Goal: Complete application form

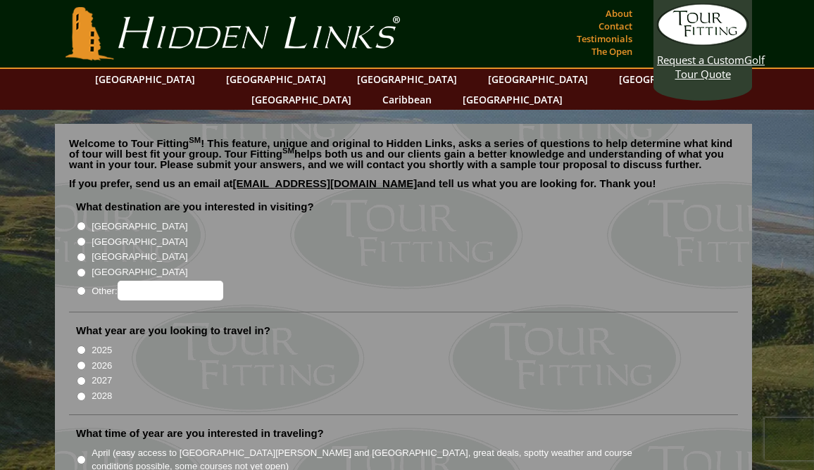
click at [80, 237] on input "[GEOGRAPHIC_DATA]" at bounding box center [81, 241] width 9 height 9
radio input "true"
click at [80, 361] on input "2026" at bounding box center [81, 365] width 9 height 9
radio input "true"
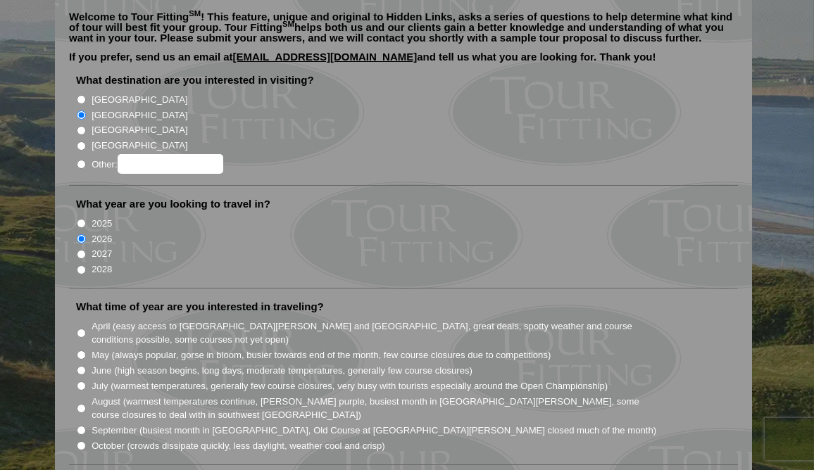
scroll to position [141, 0]
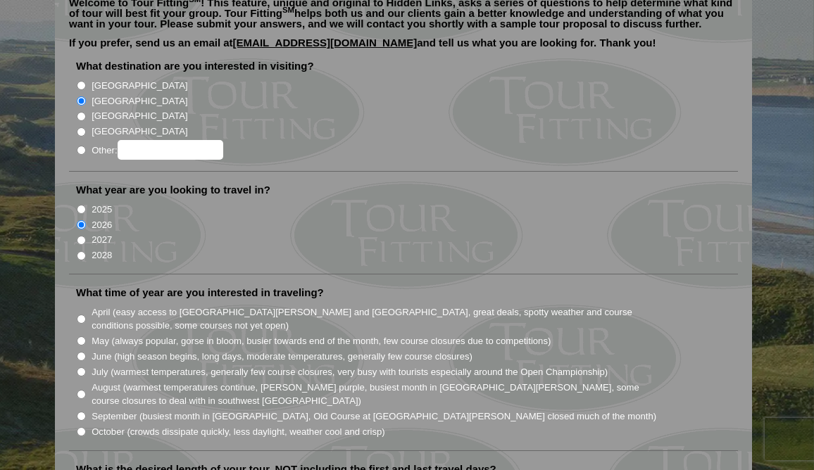
click at [84, 367] on input "July (warmest temperatures, generally few course closures, very busy with touri…" at bounding box center [81, 371] width 9 height 9
radio input "true"
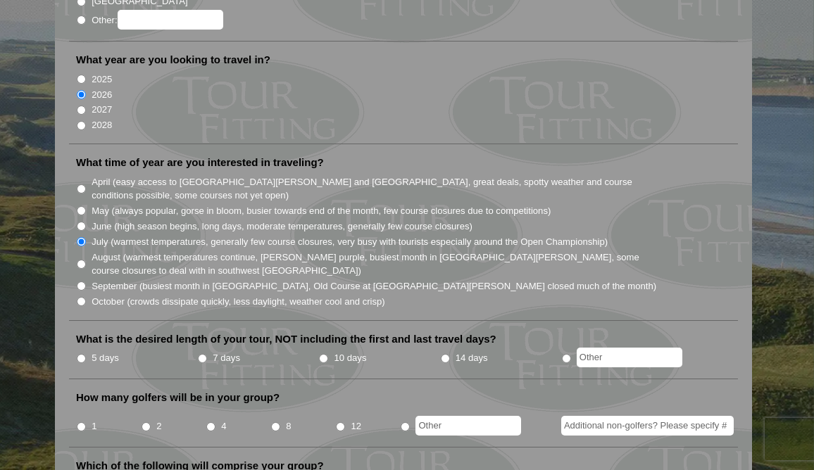
scroll to position [282, 0]
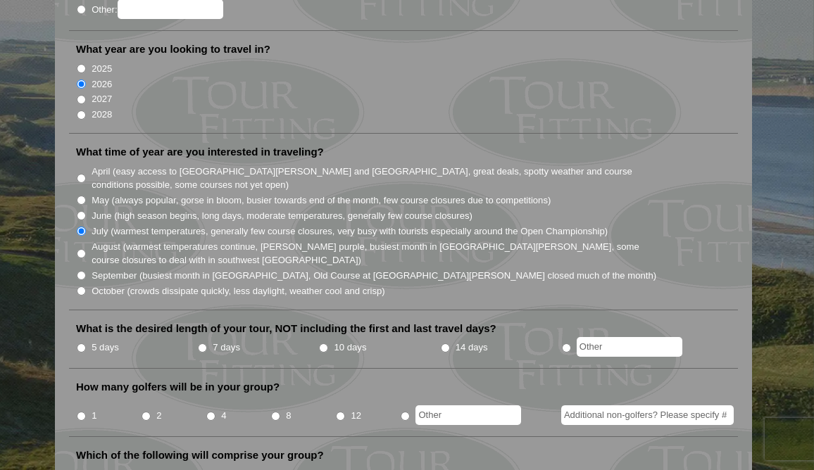
click at [80, 343] on input "5 days" at bounding box center [81, 347] width 9 height 9
radio input "true"
click at [143, 412] on input "2" at bounding box center [145, 416] width 9 height 9
radio input "true"
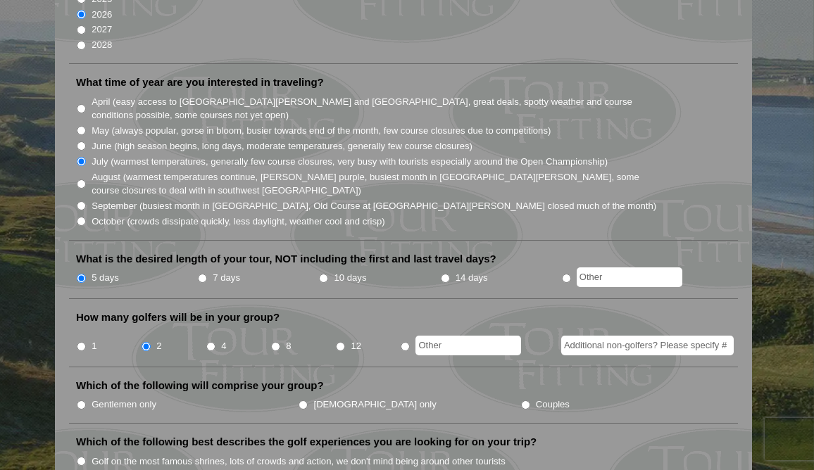
scroll to position [352, 0]
click at [521, 400] on input "Couples" at bounding box center [525, 404] width 9 height 9
radio input "true"
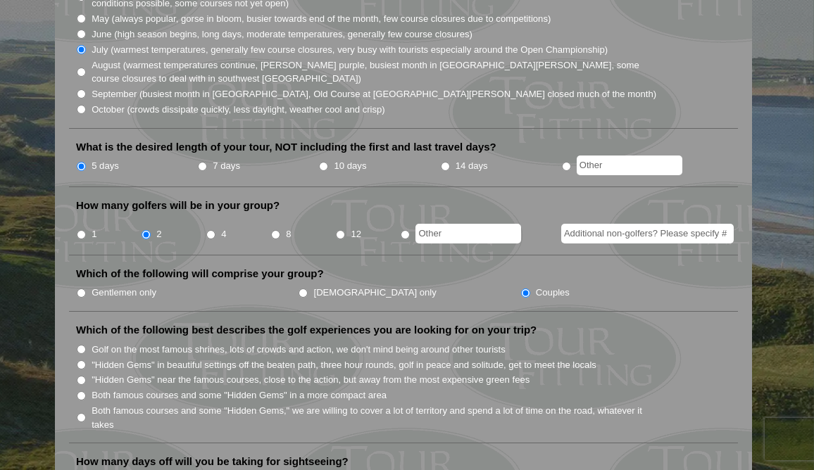
scroll to position [493, 0]
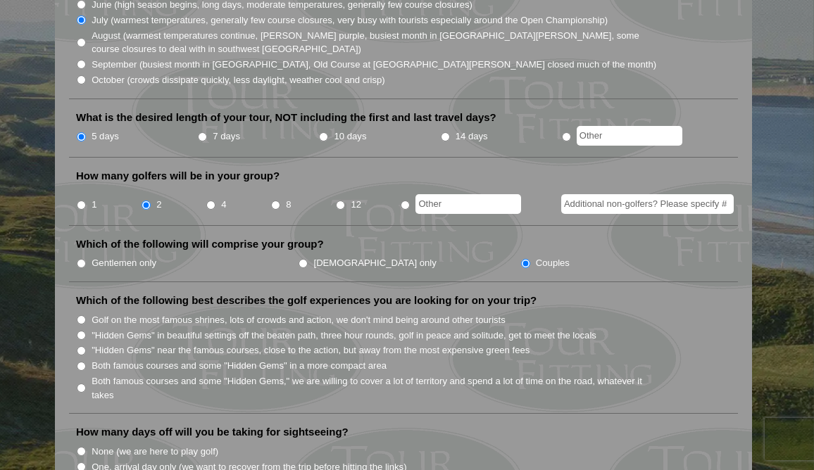
click at [81, 362] on input "Both famous courses and some "Hidden Gems" in a more compact area" at bounding box center [81, 366] width 9 height 9
radio input "true"
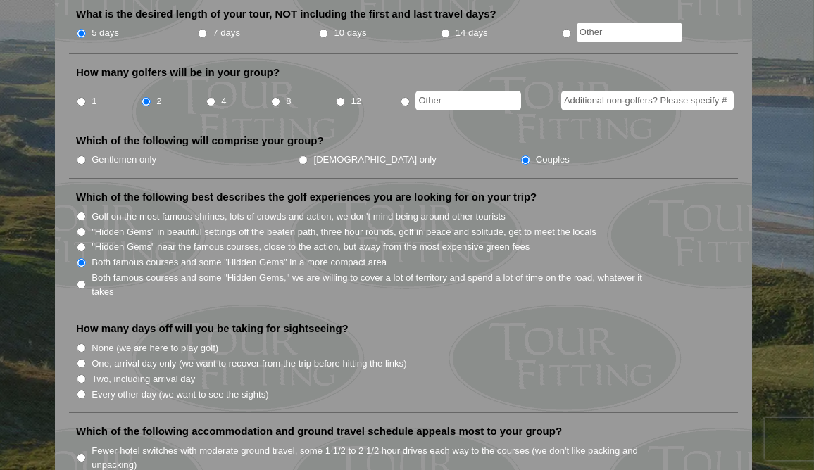
scroll to position [633, 0]
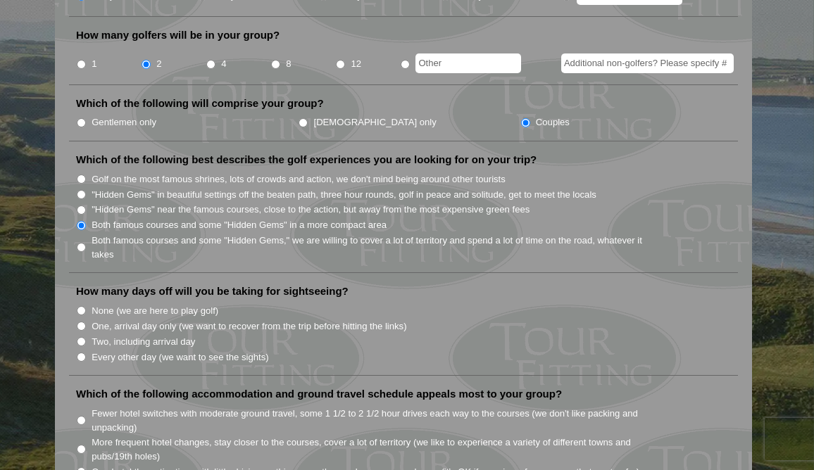
click at [80, 337] on input "Two, including arrival day" at bounding box center [81, 341] width 9 height 9
radio input "true"
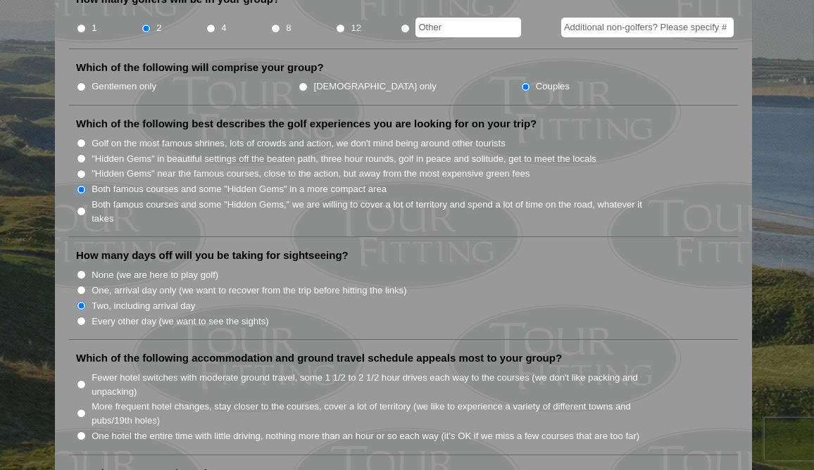
scroll to position [704, 0]
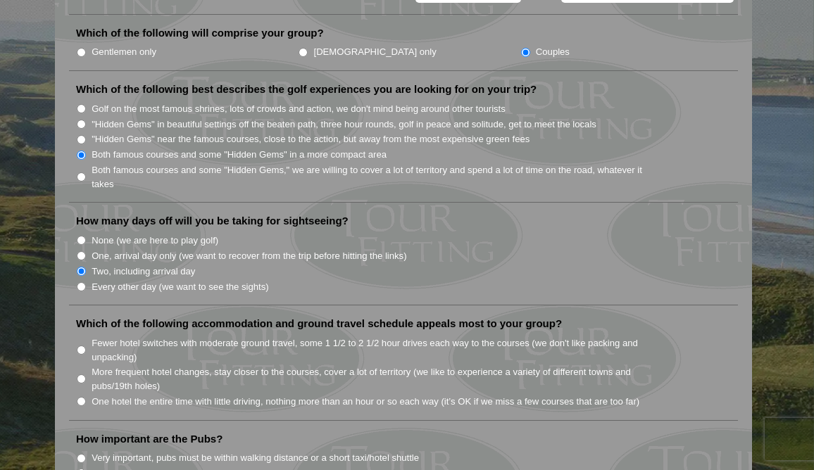
click at [81, 346] on input "Fewer hotel switches with moderate ground travel, some 1 1/2 to 2 1/2 hour driv…" at bounding box center [81, 350] width 9 height 9
radio input "true"
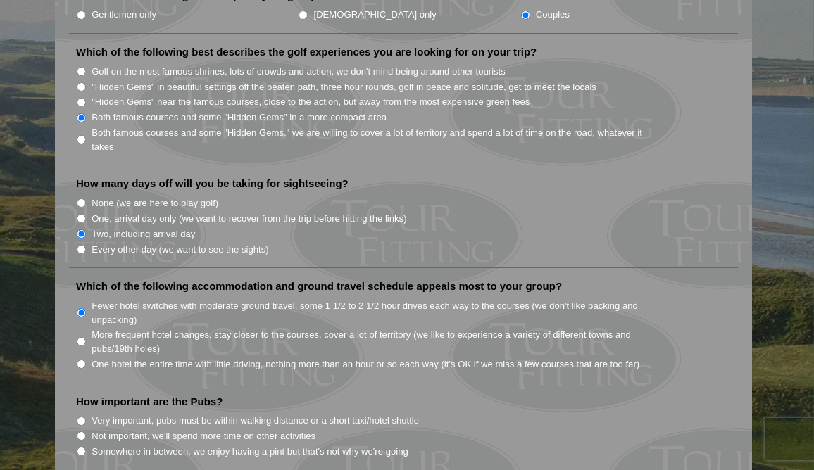
scroll to position [845, 0]
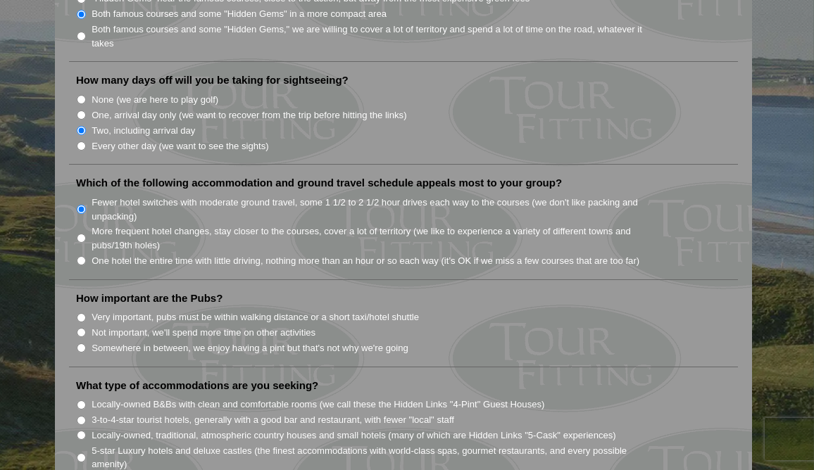
click at [82, 343] on input "Somewhere in between, we enjoy having a pint but that's not why we're going" at bounding box center [81, 347] width 9 height 9
radio input "true"
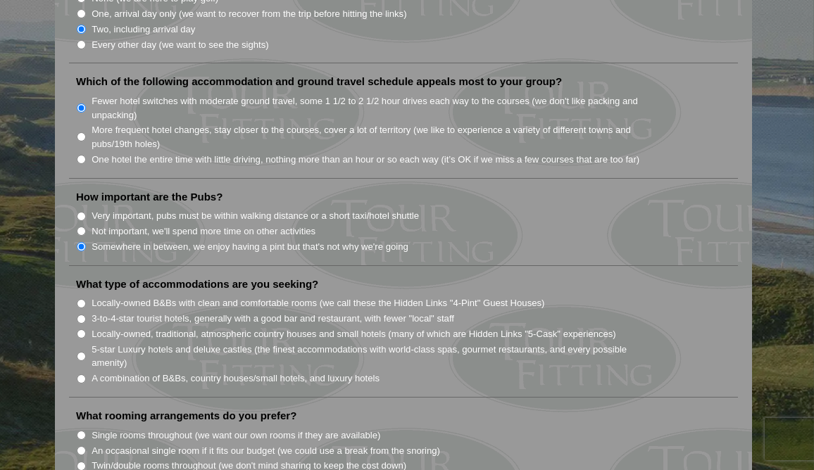
scroll to position [985, 0]
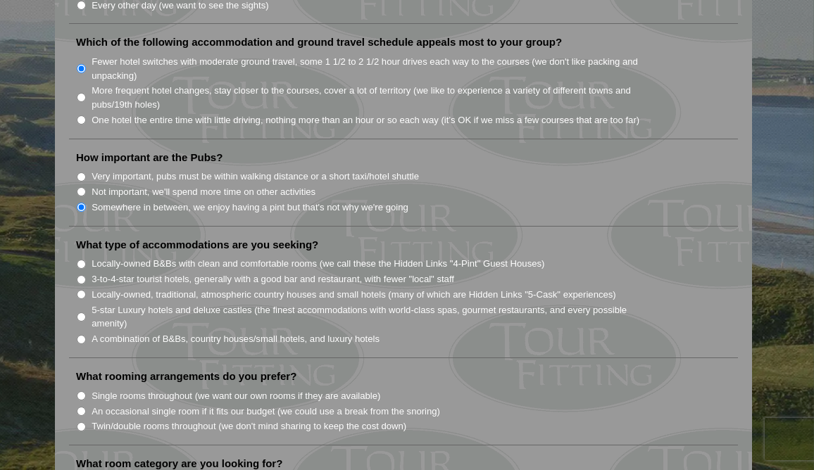
click at [81, 313] on input "5-star Luxury hotels and deluxe castles (the finest accommodations with world-c…" at bounding box center [81, 317] width 9 height 9
radio input "true"
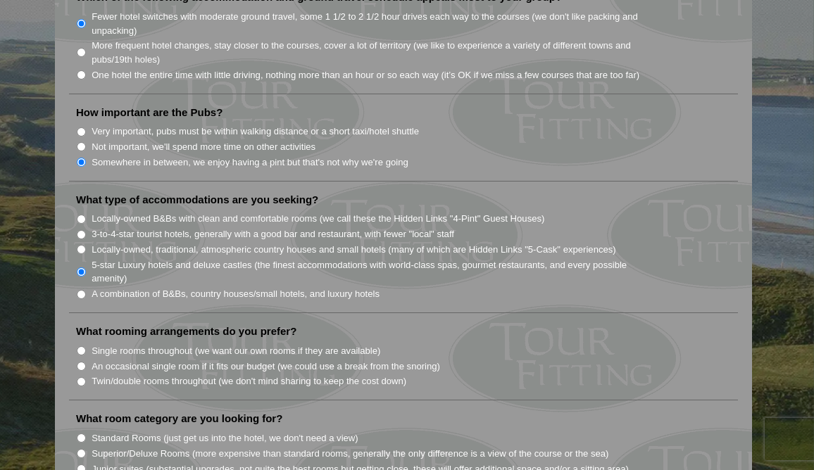
scroll to position [1056, 0]
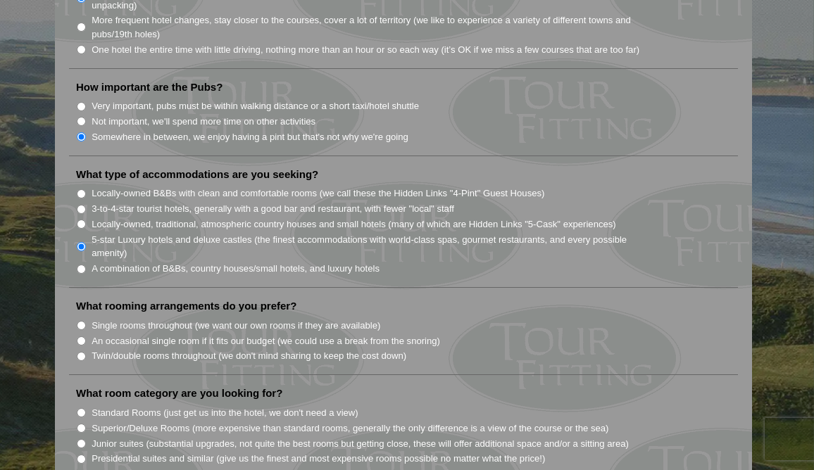
click at [78, 352] on input "Twin/double rooms throughout (we don't mind sharing to keep the cost down)" at bounding box center [81, 356] width 9 height 9
radio input "true"
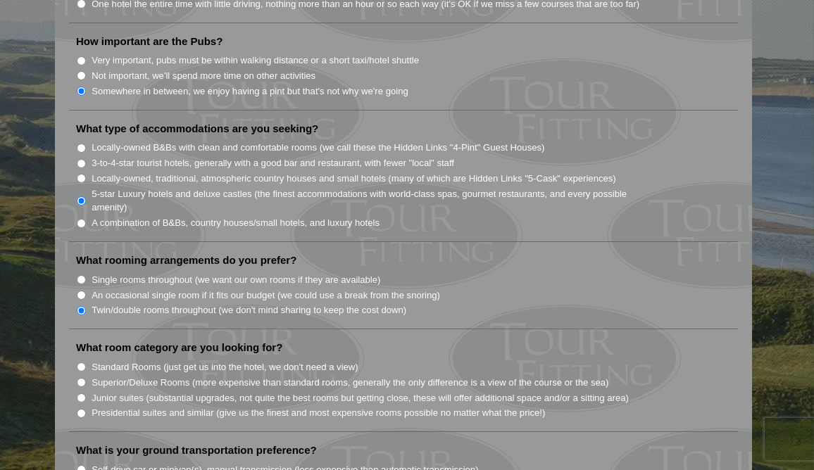
scroll to position [1126, 0]
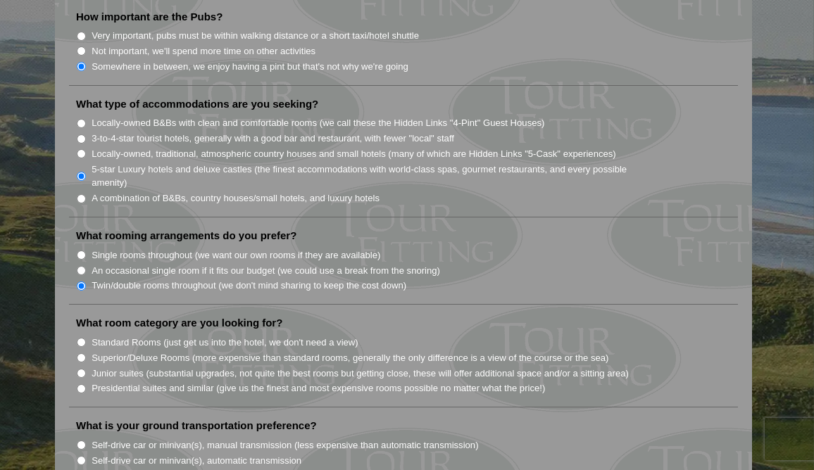
click at [82, 353] on input "Superior/Deluxe Rooms (more expensive than standard rooms, generally the only d…" at bounding box center [81, 357] width 9 height 9
radio input "true"
click at [82, 369] on input "Junior suites (substantial upgrades, not quite the best rooms but getting close…" at bounding box center [81, 373] width 9 height 9
radio input "true"
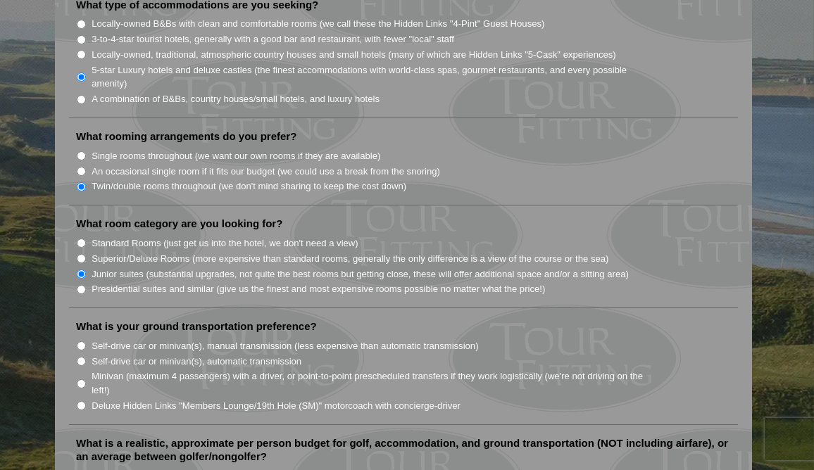
scroll to position [1267, 0]
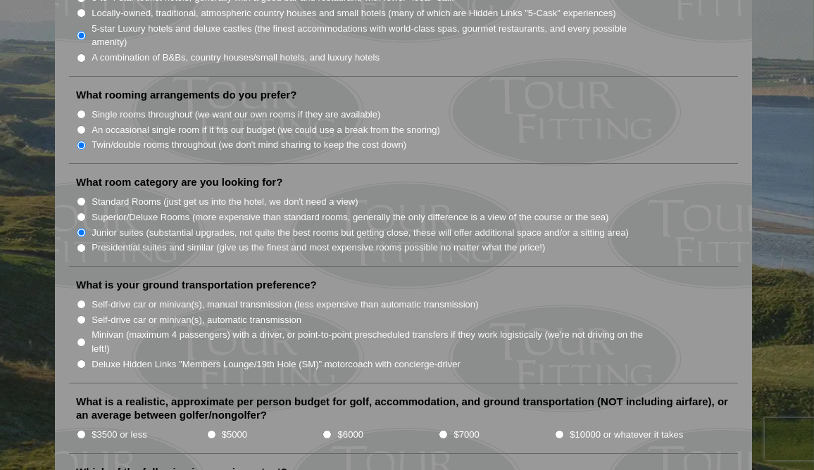
drag, startPoint x: 79, startPoint y: 301, endPoint x: 95, endPoint y: 301, distance: 16.2
click at [79, 315] on input "Self-drive car or minivan(s), automatic transmission" at bounding box center [81, 319] width 9 height 9
radio input "true"
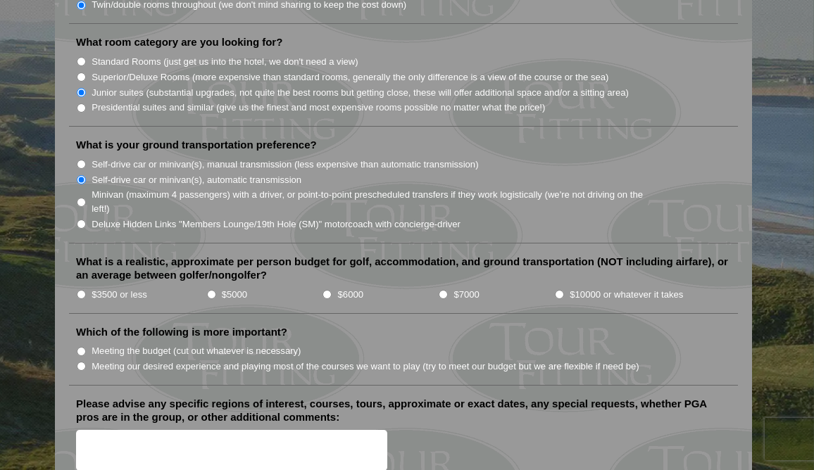
scroll to position [1408, 0]
click at [211, 289] on input "$5000" at bounding box center [211, 293] width 9 height 9
radio input "true"
click at [80, 361] on input "Meeting our desired experience and playing most of the courses we want to play …" at bounding box center [81, 365] width 9 height 9
radio input "true"
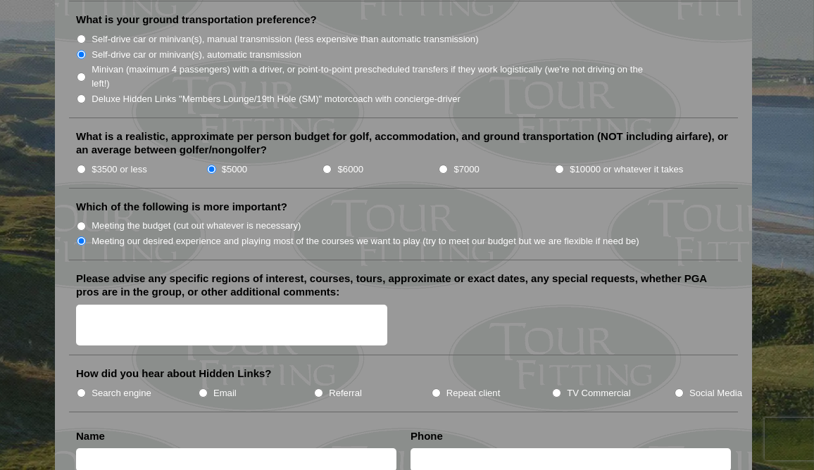
scroll to position [1548, 0]
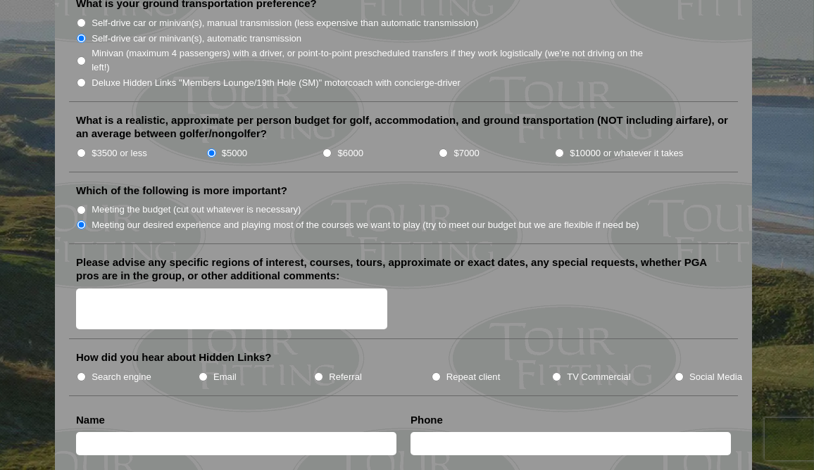
click at [134, 289] on textarea "Please advise any specific regions of interest, courses, tours, approximate or …" at bounding box center [231, 310] width 311 height 42
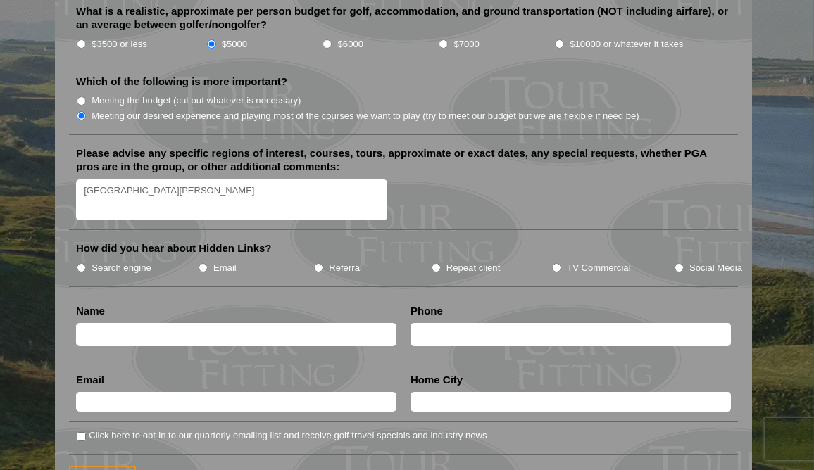
scroll to position [1689, 0]
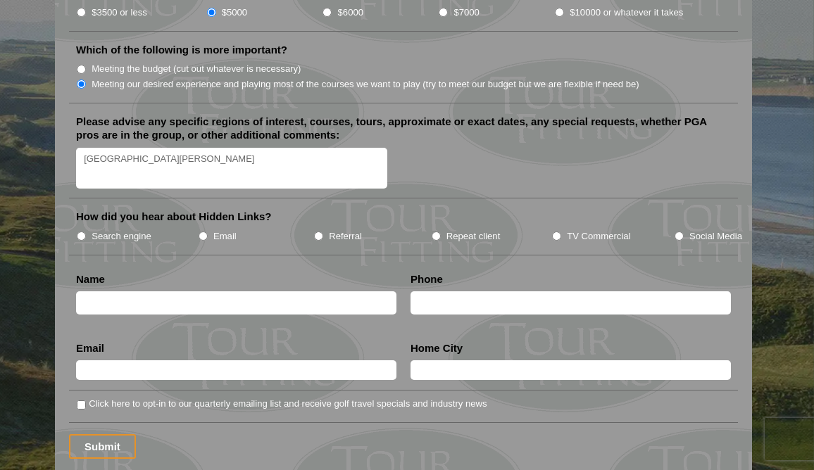
type textarea "[GEOGRAPHIC_DATA][PERSON_NAME]"
click at [84, 232] on input "Search engine" at bounding box center [81, 236] width 9 height 9
radio input "true"
click at [144, 291] on input "text" at bounding box center [236, 302] width 320 height 23
type input "[PERSON_NAME]"
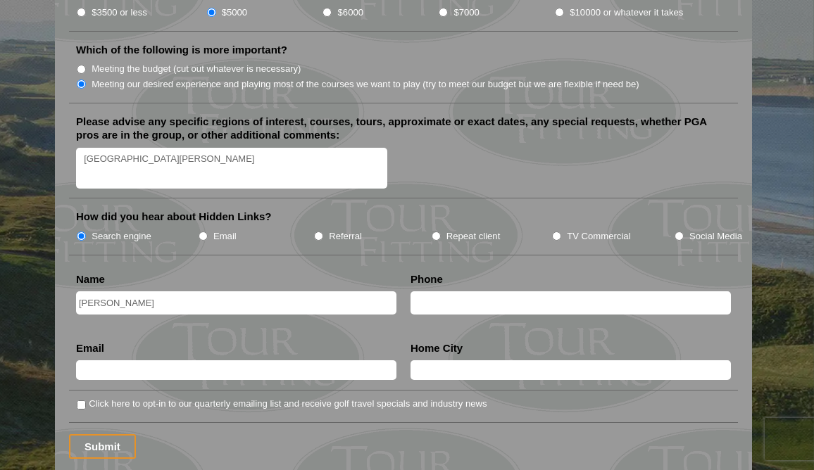
type input "8438342130"
type input "[PERSON_NAME][EMAIL_ADDRESS][DOMAIN_NAME]"
type input "[GEOGRAPHIC_DATA]"
drag, startPoint x: 137, startPoint y: 284, endPoint x: 68, endPoint y: 285, distance: 68.3
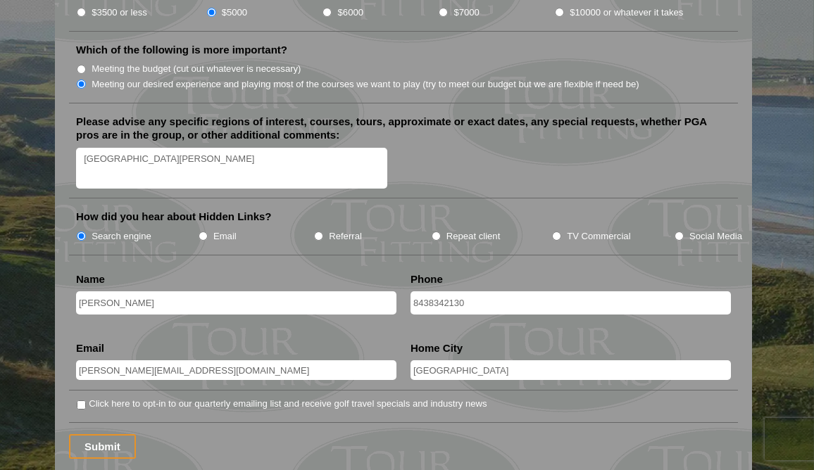
type input "[PERSON_NAME]"
radio input "true"
click at [324, 434] on div "Submit" at bounding box center [403, 446] width 669 height 25
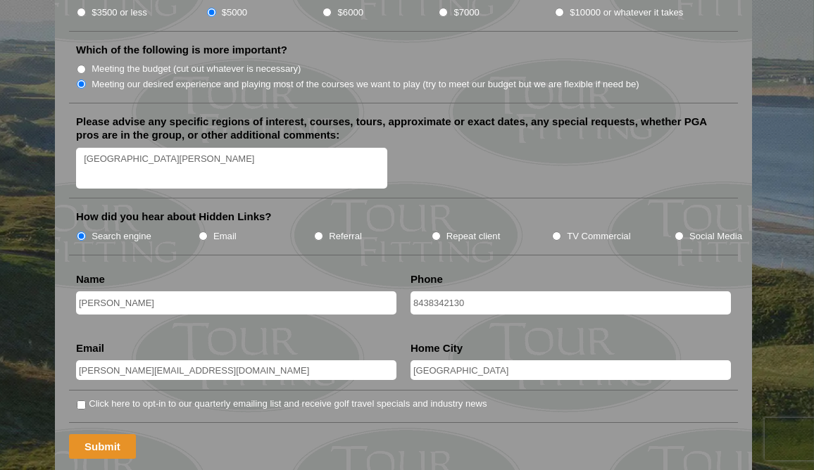
click at [94, 434] on input "Submit" at bounding box center [102, 446] width 67 height 25
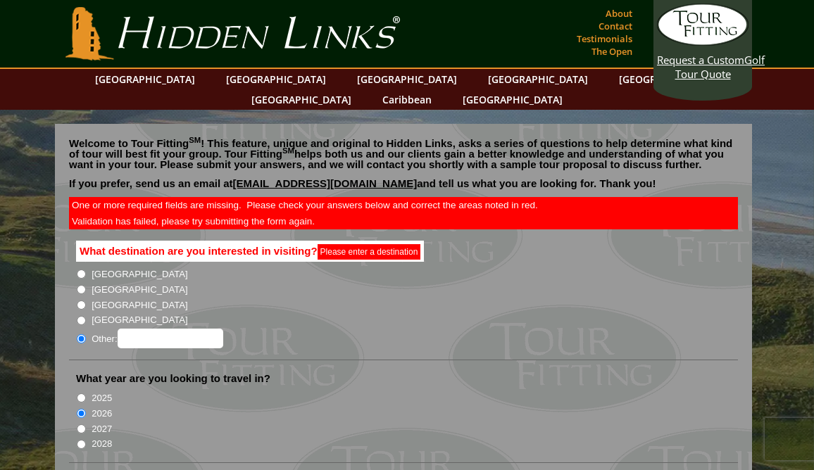
click at [74, 265] on li "What destination are you interested in visiting? Please enter a destination [GE…" at bounding box center [403, 301] width 669 height 120
click at [78, 285] on input "[GEOGRAPHIC_DATA]" at bounding box center [81, 289] width 9 height 9
radio input "true"
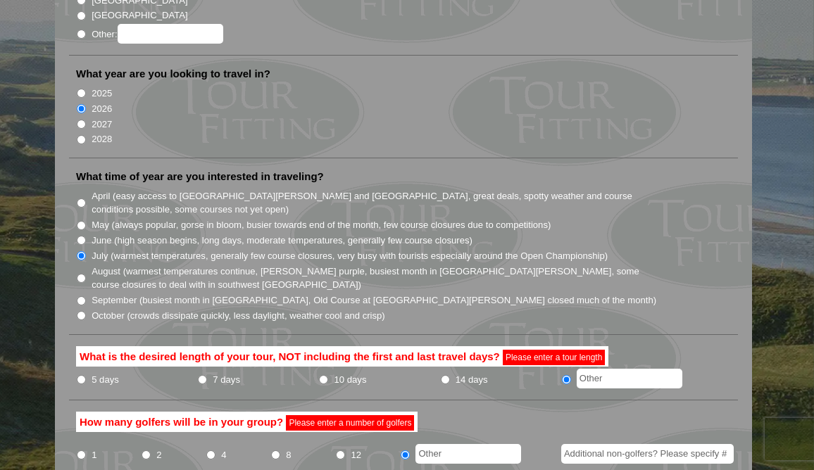
scroll to position [352, 0]
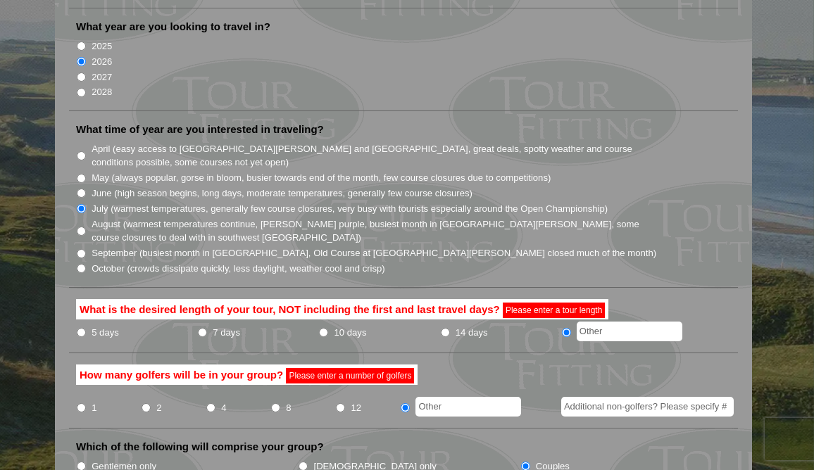
click at [82, 328] on input "5 days" at bounding box center [81, 332] width 9 height 9
radio input "true"
click at [150, 403] on input "2" at bounding box center [145, 407] width 9 height 9
radio input "true"
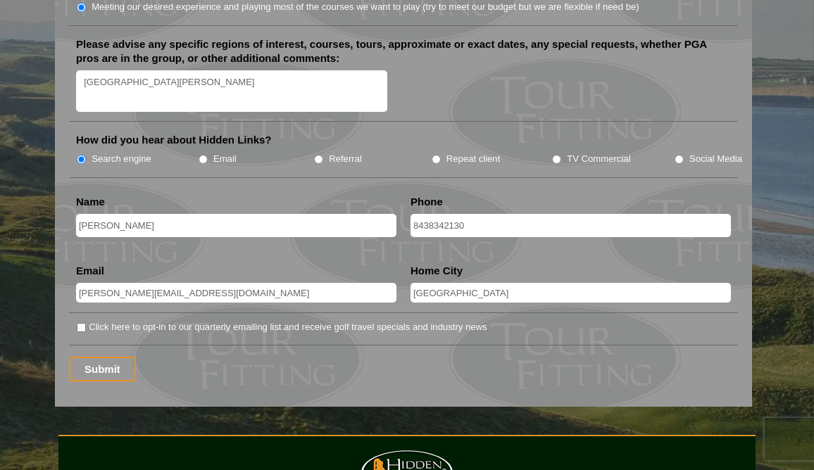
scroll to position [1900, 0]
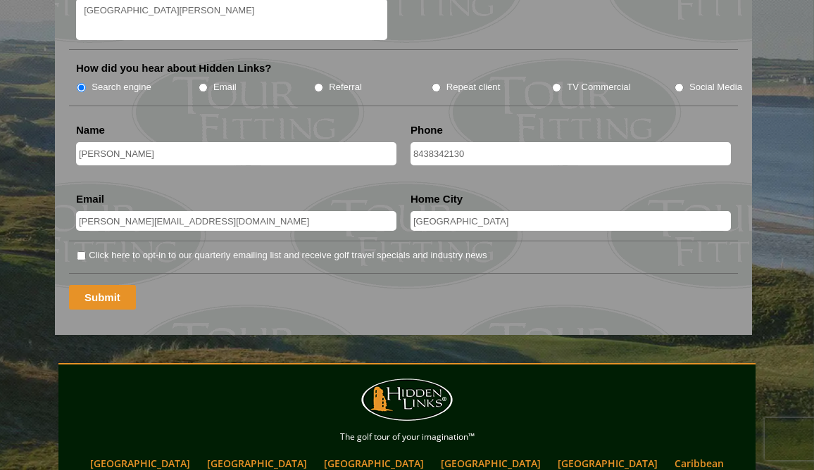
click at [95, 285] on input "Submit" at bounding box center [102, 297] width 67 height 25
